Goal: Check status: Check status

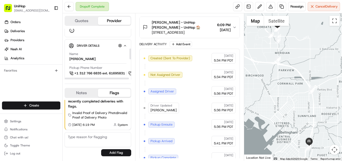
scroll to position [100, 0]
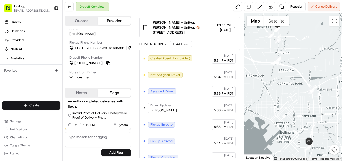
click at [23, 82] on div "Orders Deliveries Providers [PERSON_NAME] Analytics Favorites" at bounding box center [31, 60] width 62 height 88
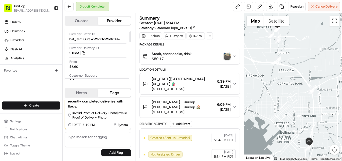
scroll to position [0, 0]
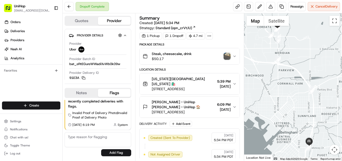
click at [229, 57] on img "button" at bounding box center [227, 56] width 7 height 7
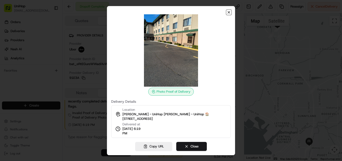
click at [228, 11] on icon "button" at bounding box center [229, 12] width 4 height 4
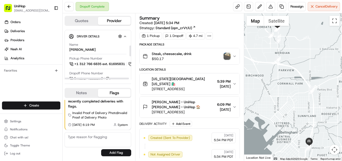
scroll to position [100, 0]
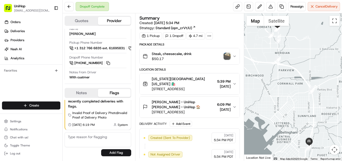
click at [234, 83] on icon "button" at bounding box center [235, 84] width 4 height 4
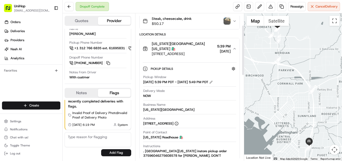
scroll to position [25, 0]
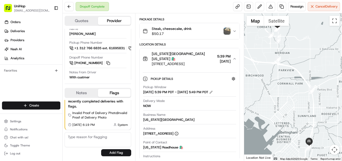
click at [226, 30] on img "button" at bounding box center [227, 31] width 7 height 7
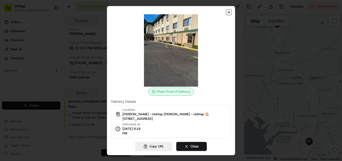
click at [230, 12] on icon "button" at bounding box center [229, 12] width 4 height 4
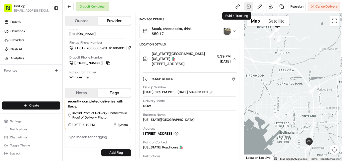
click at [247, 5] on link at bounding box center [248, 6] width 9 height 9
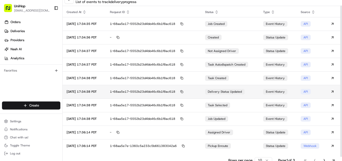
scroll to position [10, 0]
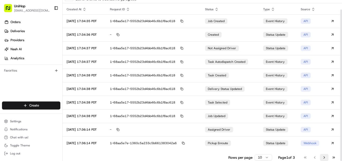
click at [324, 156] on button "Go to next page" at bounding box center [324, 157] width 9 height 7
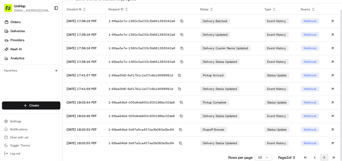
click at [324, 156] on button "Go to next page" at bounding box center [324, 157] width 9 height 7
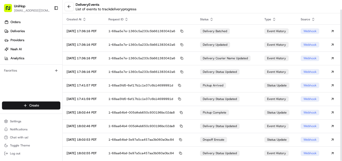
click at [324, 156] on div "delivery Events List of events to track delivery progress Created At Request ID…" at bounding box center [203, 80] width 280 height 161
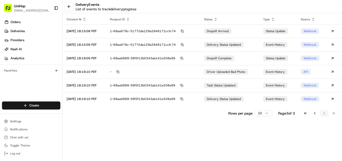
click at [324, 156] on div "delivery Events List of events to track delivery progress Created At Request ID…" at bounding box center [203, 80] width 280 height 161
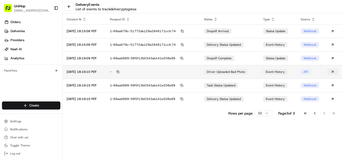
click at [334, 71] on button at bounding box center [333, 72] width 11 height 6
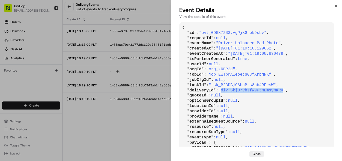
drag, startPoint x: 221, startPoint y: 90, endPoint x: 276, endPoint y: 89, distance: 55.7
click at [276, 89] on span ""dlv_SkjB7vhsfw9PtmBmsymKRX"" at bounding box center [252, 90] width 67 height 5
copy span "dlv_SkjB7vhsfw9PtmBmsymKRX"
click at [338, 6] on icon "button" at bounding box center [336, 6] width 4 height 4
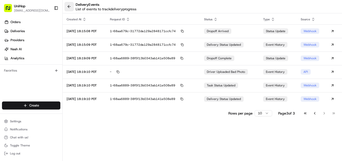
click at [71, 7] on button at bounding box center [69, 6] width 9 height 9
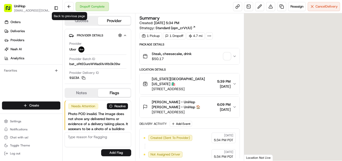
scroll to position [83, 0]
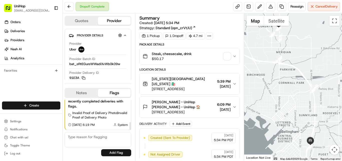
click at [83, 134] on textarea at bounding box center [98, 139] width 67 height 15
type textarea "Driver c"
click at [86, 93] on button "Notes" at bounding box center [81, 93] width 33 height 8
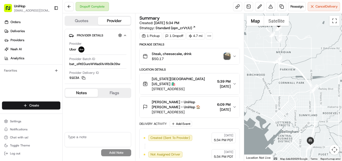
click at [80, 140] on textarea at bounding box center [98, 139] width 67 height 15
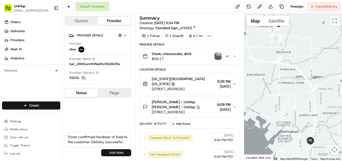
type textarea "Driver confirmed handover of food to the customer. Delivery successful"
click at [111, 152] on button "Add Note" at bounding box center [116, 152] width 30 height 7
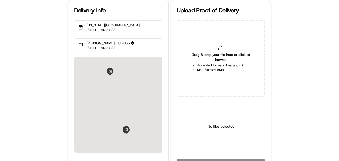
click at [219, 48] on icon at bounding box center [221, 48] width 6 height 6
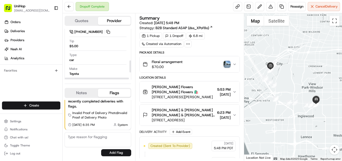
scroll to position [161, 0]
click at [34, 78] on div "Orders Deliveries Providers [PERSON_NAME] Analytics Favorites" at bounding box center [31, 60] width 62 height 88
click at [23, 83] on div "Orders Deliveries Providers [PERSON_NAME] Analytics Favorites" at bounding box center [31, 60] width 62 height 88
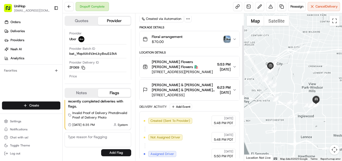
scroll to position [0, 0]
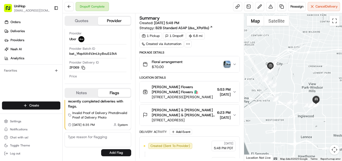
click at [236, 90] on icon "button" at bounding box center [235, 92] width 4 height 4
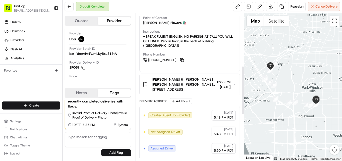
scroll to position [175, 0]
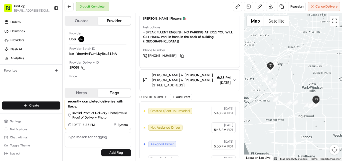
click at [235, 78] on icon "button" at bounding box center [235, 80] width 4 height 4
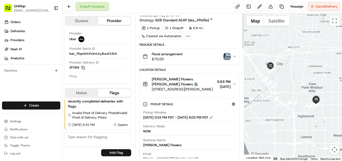
scroll to position [0, 0]
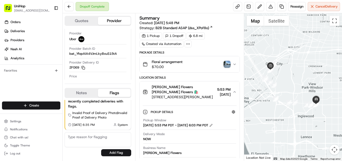
click at [227, 63] on img "button" at bounding box center [227, 64] width 7 height 7
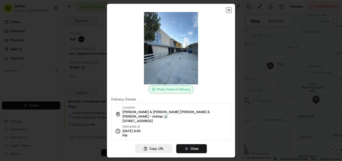
click at [228, 12] on icon "button" at bounding box center [229, 10] width 4 height 4
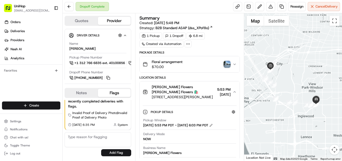
drag, startPoint x: 74, startPoint y: 92, endPoint x: 79, endPoint y: 95, distance: 5.5
click at [74, 93] on button "Notes" at bounding box center [81, 93] width 33 height 8
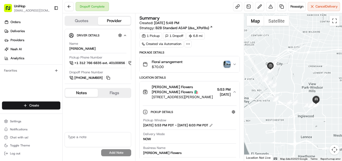
click at [81, 138] on textarea at bounding box center [98, 139] width 67 height 15
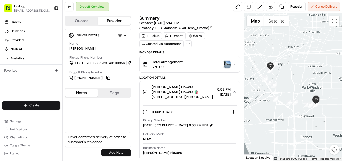
type textarea "Driver confirmed delivery of order to customer's residence."
click at [114, 151] on button "Add Note" at bounding box center [116, 152] width 30 height 7
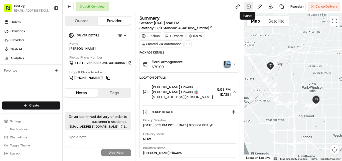
click at [244, 7] on link at bounding box center [248, 6] width 9 height 9
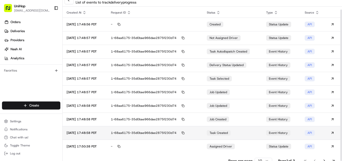
scroll to position [10, 0]
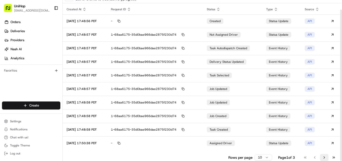
click at [325, 157] on button "Go to next page" at bounding box center [324, 157] width 9 height 7
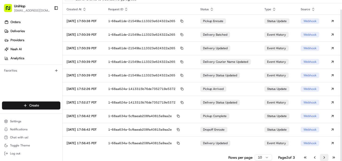
click at [325, 157] on button "Go to next page" at bounding box center [324, 157] width 9 height 7
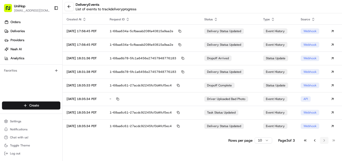
scroll to position [0, 0]
click at [325, 157] on div "delivery Events List of events to track delivery progress Created At Request ID…" at bounding box center [203, 80] width 280 height 161
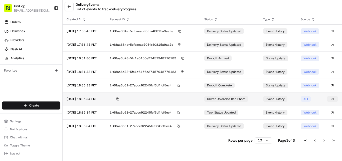
click at [332, 99] on button at bounding box center [333, 99] width 11 height 6
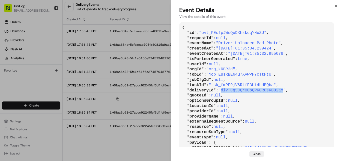
drag, startPoint x: 220, startPoint y: 90, endPoint x: 276, endPoint y: 91, distance: 56.1
click at [276, 91] on span ""dlv_Cq5JQrQUoQPRCRusKBD2ax"" at bounding box center [252, 90] width 67 height 5
copy span "dlv_Cq5JQrQUoQPRCRusKBD2ax"
click at [337, 7] on icon "button" at bounding box center [336, 6] width 4 height 4
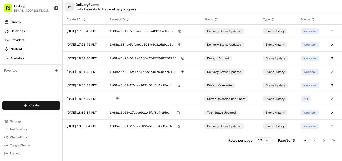
click at [69, 6] on button at bounding box center [69, 6] width 9 height 9
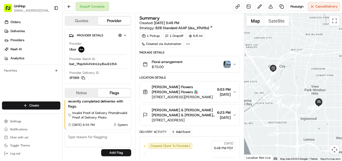
scroll to position [25, 0]
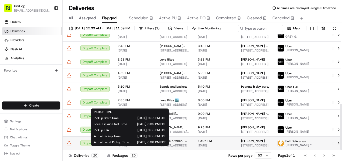
click at [124, 143] on span "9:35 PM" at bounding box center [135, 141] width 34 height 4
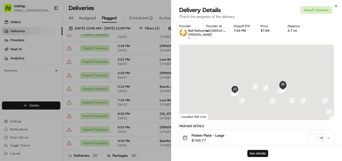
click at [253, 154] on button "See details" at bounding box center [258, 153] width 21 height 7
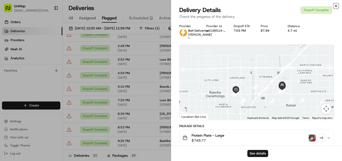
click at [336, 7] on icon "button" at bounding box center [336, 6] width 4 height 4
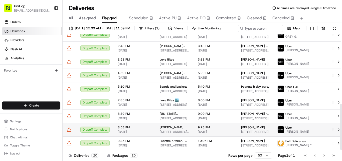
click at [128, 134] on span "[DATE]" at bounding box center [135, 132] width 34 height 4
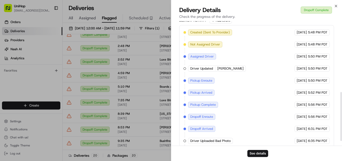
scroll to position [192, 0]
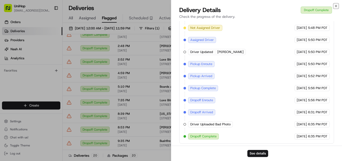
click at [335, 6] on icon "button" at bounding box center [336, 6] width 4 height 4
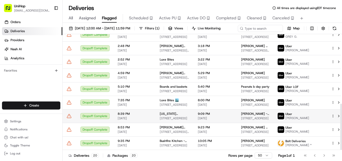
click at [102, 118] on div "Dropoff Complete" at bounding box center [94, 116] width 29 height 6
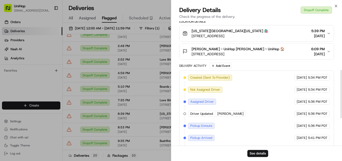
scroll to position [196, 0]
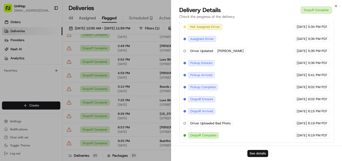
click at [259, 156] on button "See details" at bounding box center [258, 153] width 21 height 7
click at [336, 6] on icon "button" at bounding box center [336, 6] width 2 height 2
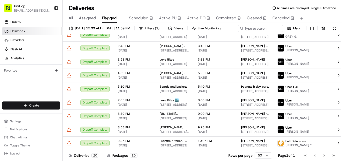
click at [71, 19] on span "All" at bounding box center [71, 18] width 4 height 6
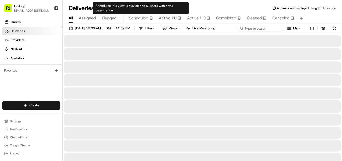
click at [149, 17] on div "Scheduled" at bounding box center [141, 18] width 24 height 6
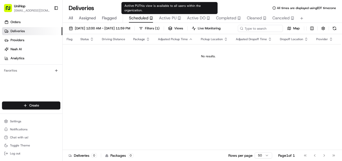
click at [167, 18] on span "Active PU" at bounding box center [168, 18] width 18 height 6
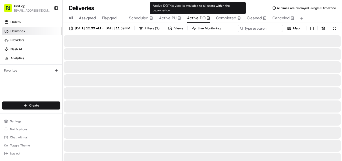
click at [193, 18] on span "Active DO" at bounding box center [196, 18] width 19 height 6
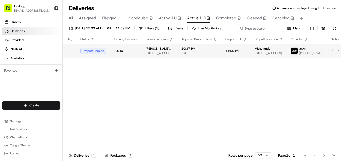
click at [152, 51] on span "[PERSON_NAME] Flowers" at bounding box center [160, 49] width 28 height 4
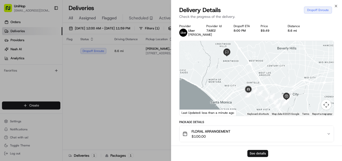
click at [260, 152] on button "See details" at bounding box center [258, 153] width 21 height 7
click at [335, 6] on icon "button" at bounding box center [336, 6] width 4 height 4
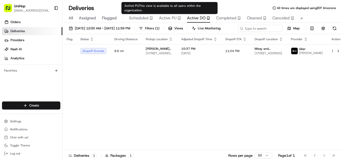
click at [165, 18] on span "Active PU" at bounding box center [168, 18] width 18 height 6
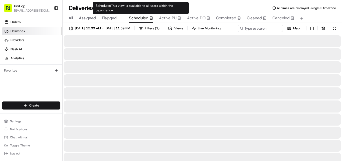
click at [142, 19] on span "Scheduled" at bounding box center [139, 18] width 20 height 6
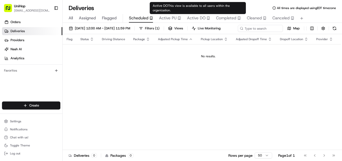
click at [192, 18] on span "Active DO" at bounding box center [196, 18] width 19 height 6
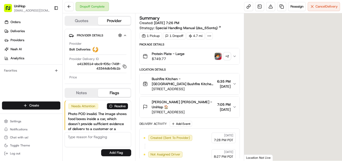
scroll to position [83, 0]
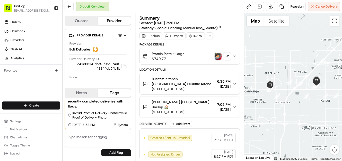
click at [226, 57] on div "+ 2" at bounding box center [227, 56] width 7 height 7
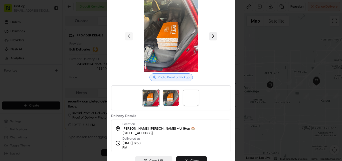
scroll to position [0, 0]
click at [191, 158] on button "Close" at bounding box center [191, 160] width 31 height 9
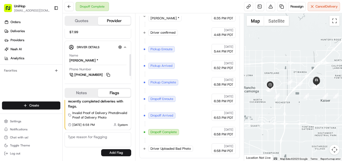
scroll to position [67, 0]
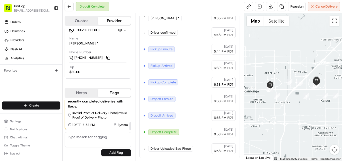
drag, startPoint x: 83, startPoint y: 91, endPoint x: 89, endPoint y: 91, distance: 6.0
click at [83, 91] on button "Notes" at bounding box center [81, 93] width 33 height 8
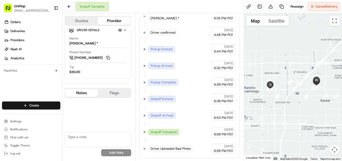
click at [77, 136] on textarea at bounding box center [98, 139] width 67 height 15
type textarea "This order is confirmed successfully delivered"
click at [120, 152] on button "Add Note" at bounding box center [116, 152] width 30 height 7
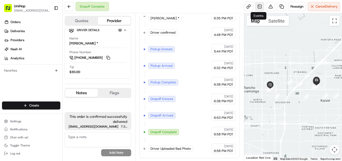
click at [258, 5] on link at bounding box center [259, 6] width 9 height 9
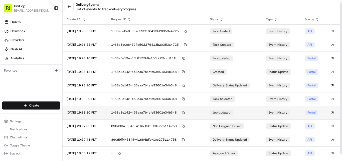
scroll to position [10, 0]
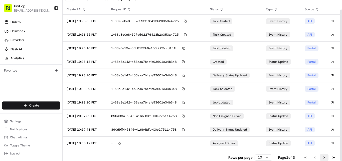
click at [322, 157] on button "Go to next page" at bounding box center [324, 157] width 9 height 7
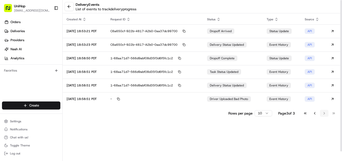
scroll to position [0, 0]
click at [322, 157] on div "delivery Events List of events to track delivery progress Created At Request ID…" at bounding box center [203, 80] width 280 height 161
click at [324, 112] on div "Go to first page Go to previous page Go to next page Go to last page" at bounding box center [319, 113] width 37 height 7
click at [316, 113] on button "Go to previous page" at bounding box center [315, 113] width 9 height 7
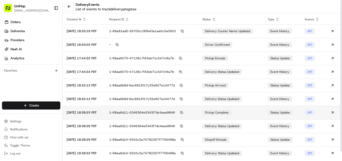
scroll to position [10, 0]
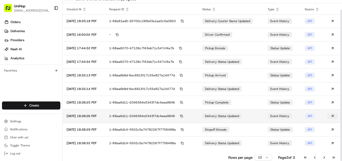
click at [332, 116] on button at bounding box center [333, 116] width 11 height 6
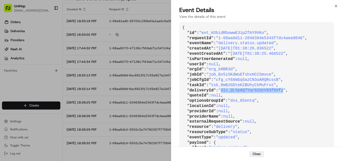
drag, startPoint x: 220, startPoint y: 89, endPoint x: 278, endPoint y: 90, distance: 57.6
click at [278, 90] on span ""dlv_QLXpAQ7YqrG2dzV83fGVfz"" at bounding box center [252, 90] width 67 height 5
copy span "dlv_QLXpAQ7YqrG2dzV83fGVfz"
click at [337, 7] on icon "button" at bounding box center [336, 6] width 4 height 4
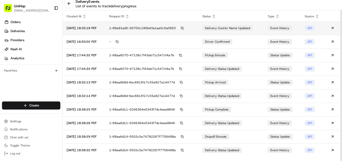
scroll to position [0, 0]
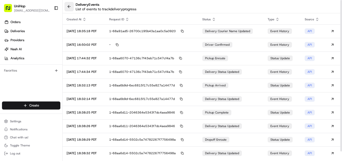
click at [69, 9] on button at bounding box center [69, 6] width 9 height 9
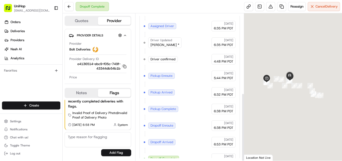
scroll to position [171, 0]
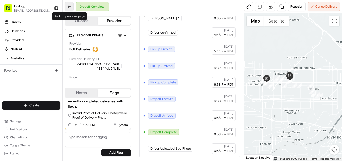
click at [70, 7] on button at bounding box center [69, 6] width 9 height 9
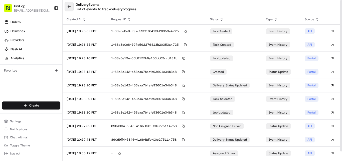
click at [69, 8] on button at bounding box center [69, 6] width 9 height 9
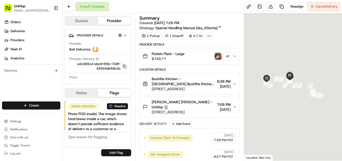
scroll to position [83, 0]
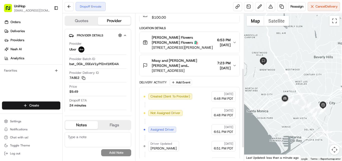
scroll to position [100, 0]
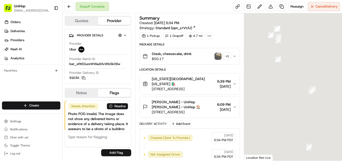
scroll to position [83, 0]
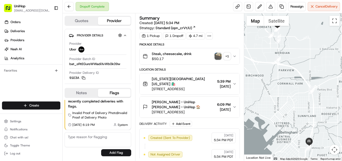
click at [226, 55] on div "+ 1" at bounding box center [227, 56] width 7 height 7
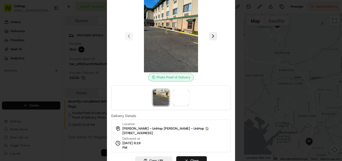
scroll to position [0, 0]
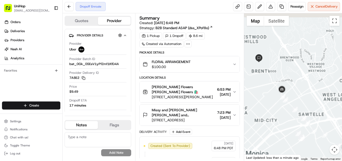
drag, startPoint x: 259, startPoint y: 66, endPoint x: 277, endPoint y: 78, distance: 21.4
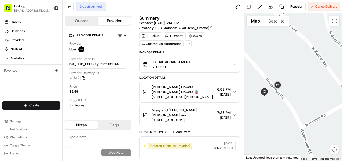
drag, startPoint x: 261, startPoint y: 79, endPoint x: 276, endPoint y: 77, distance: 14.6
click at [229, 63] on img "button" at bounding box center [227, 64] width 7 height 7
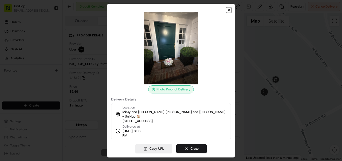
click at [229, 11] on icon "button" at bounding box center [229, 10] width 2 height 2
